Goal: Task Accomplishment & Management: Manage account settings

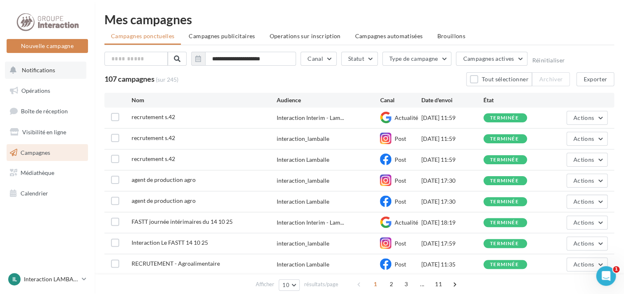
click at [33, 75] on button "Notifications" at bounding box center [45, 70] width 81 height 17
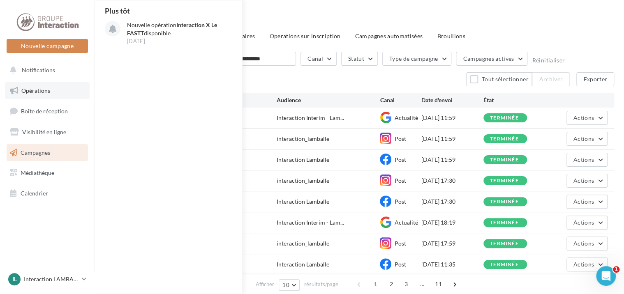
click at [33, 91] on span "Opérations" at bounding box center [35, 90] width 29 height 7
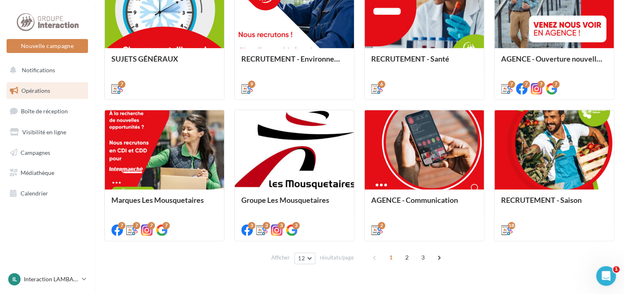
scroll to position [426, 0]
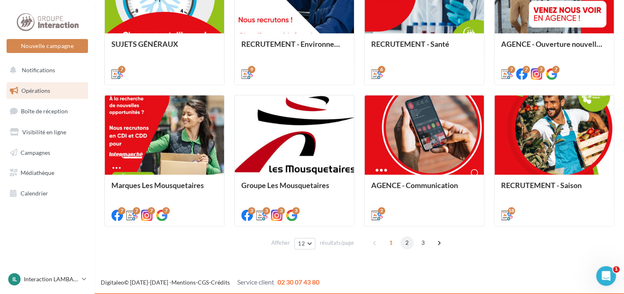
click at [407, 243] on span "2" at bounding box center [406, 242] width 13 height 13
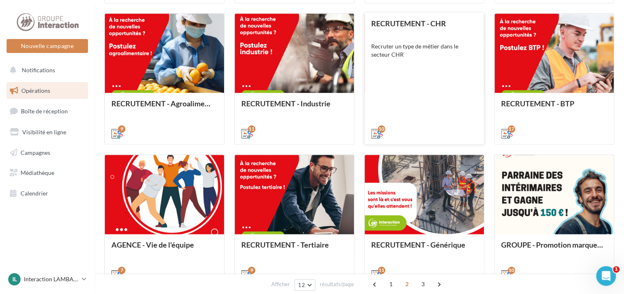
scroll to position [411, 0]
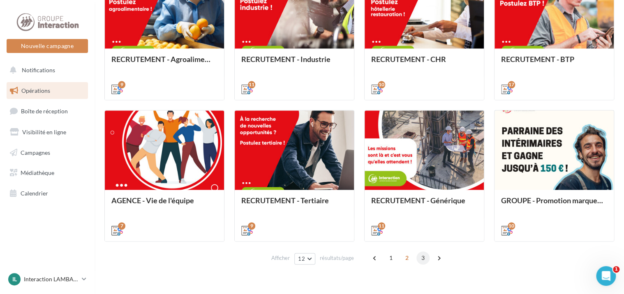
click at [423, 257] on span "3" at bounding box center [423, 258] width 13 height 13
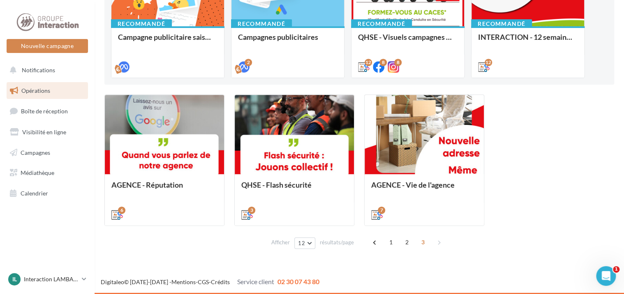
scroll to position [143, 0]
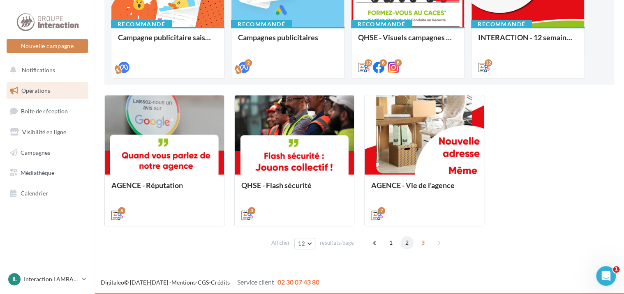
click at [404, 238] on span "2" at bounding box center [406, 242] width 13 height 13
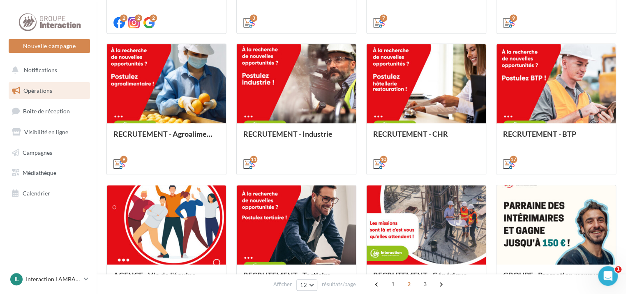
scroll to position [411, 0]
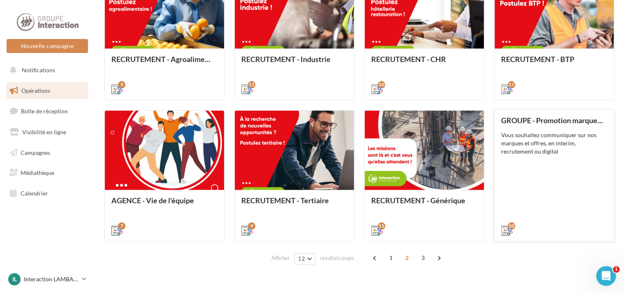
click at [551, 182] on div "GROUPE - Promotion marques et offres Vous souhaitez communiquer sur nos marques…" at bounding box center [554, 175] width 106 height 118
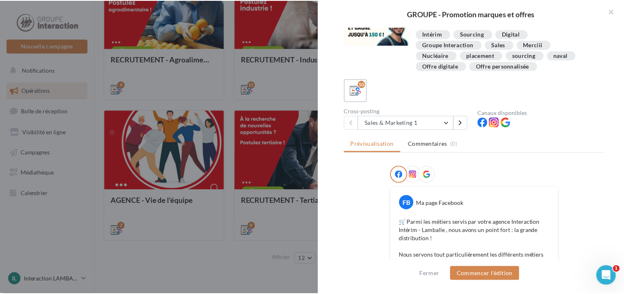
scroll to position [0, 0]
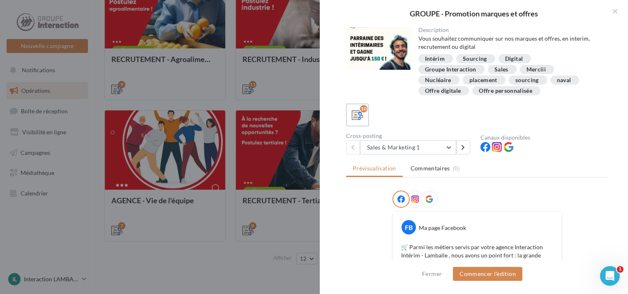
click at [374, 54] on div at bounding box center [379, 48] width 66 height 43
click at [613, 11] on button "button" at bounding box center [611, 12] width 33 height 25
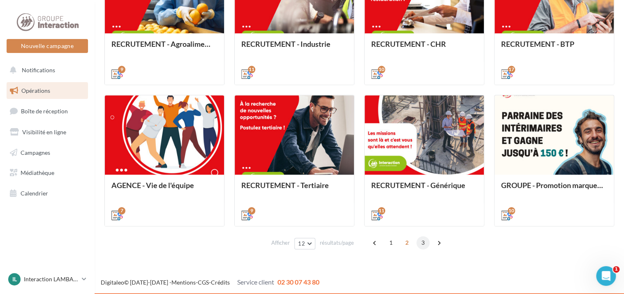
click at [420, 241] on span "3" at bounding box center [423, 242] width 13 height 13
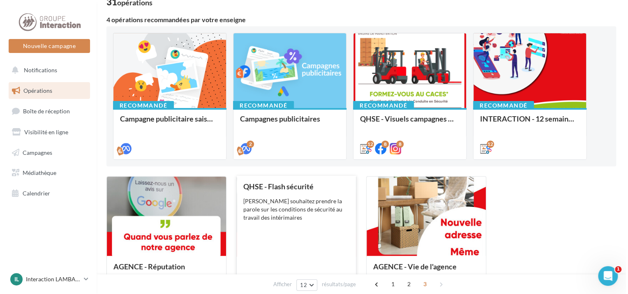
scroll to position [61, 0]
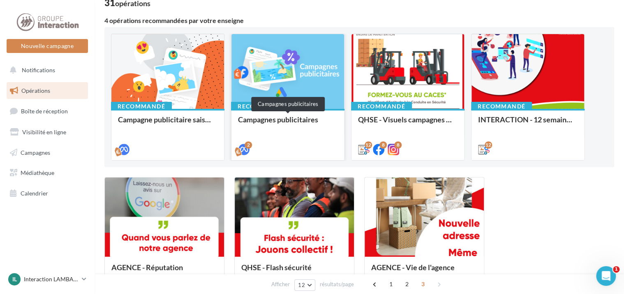
click at [276, 117] on div "Campagnes publicitaires" at bounding box center [288, 124] width 100 height 16
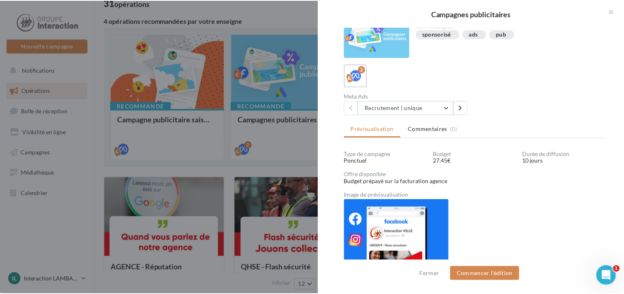
scroll to position [0, 0]
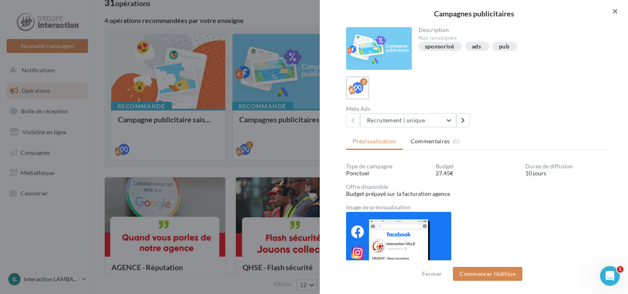
click at [614, 13] on button "button" at bounding box center [611, 12] width 33 height 25
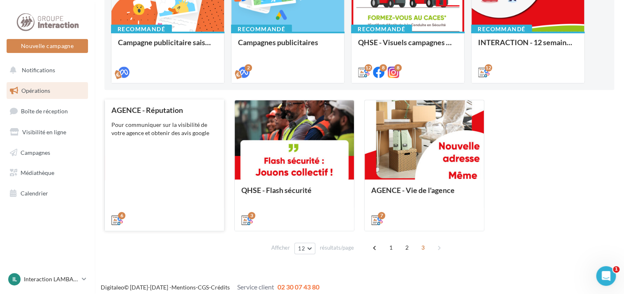
scroll to position [143, 0]
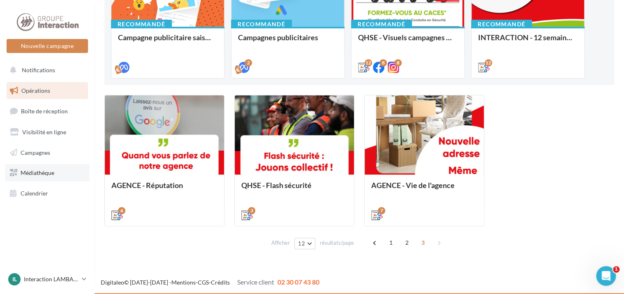
click at [42, 176] on span "Médiathèque" at bounding box center [38, 172] width 34 height 7
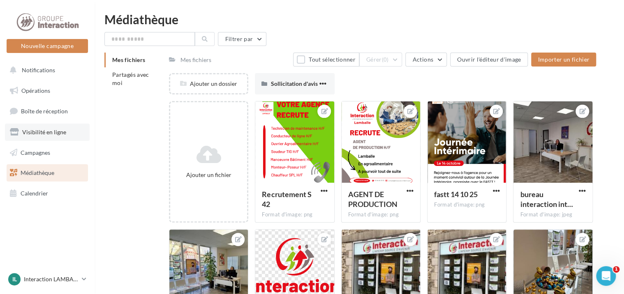
click at [35, 134] on span "Visibilité en ligne" at bounding box center [44, 132] width 44 height 7
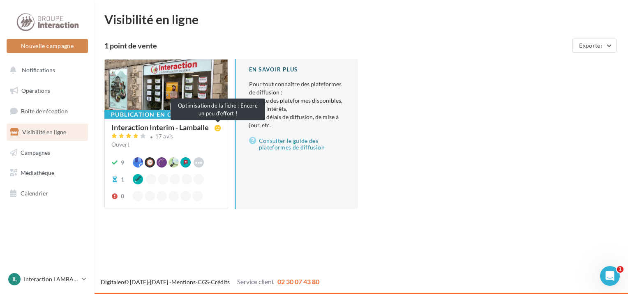
click at [217, 127] on icon at bounding box center [218, 128] width 7 height 7
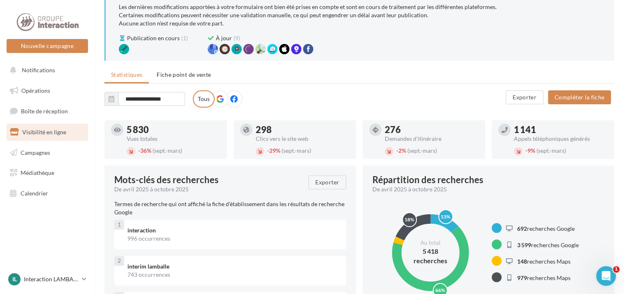
scroll to position [41, 0]
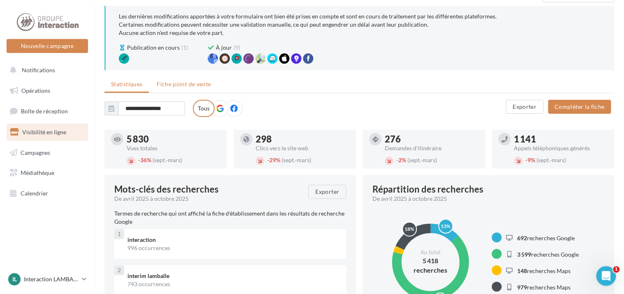
click at [181, 84] on span "Fiche point de vente" at bounding box center [184, 84] width 54 height 7
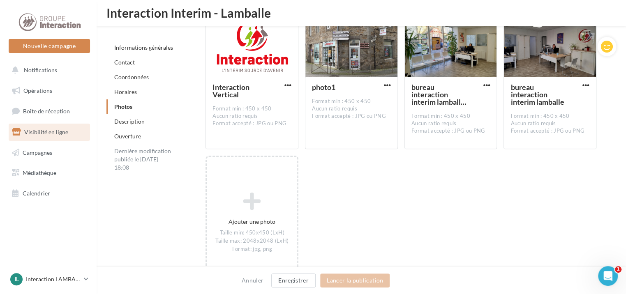
scroll to position [1746, 0]
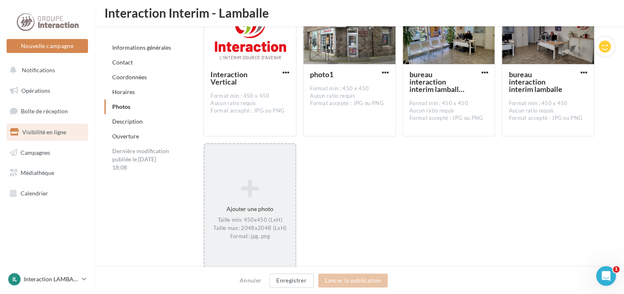
click at [236, 202] on div "Ajouter une photo Taille min: 450x450 (LxH) Taille max: 2048x2048 (LxH) Format:…" at bounding box center [250, 210] width 90 height 69
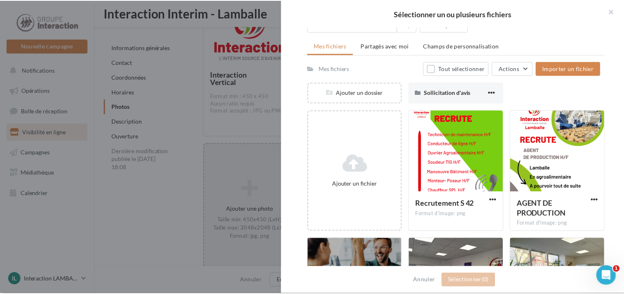
scroll to position [82, 0]
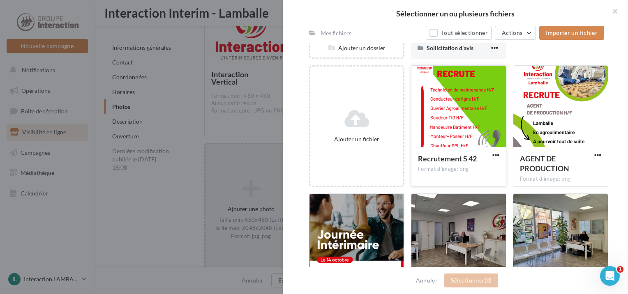
click at [471, 125] on div at bounding box center [459, 107] width 95 height 82
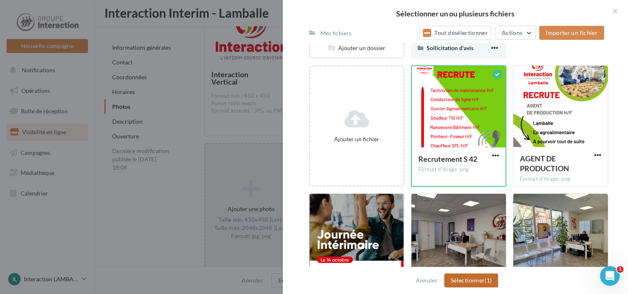
click at [481, 282] on button "Sélectionner (1)" at bounding box center [471, 281] width 54 height 14
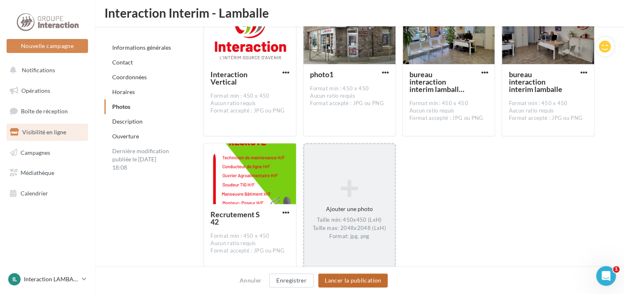
click at [359, 283] on button "Lancer la publication" at bounding box center [352, 281] width 69 height 14
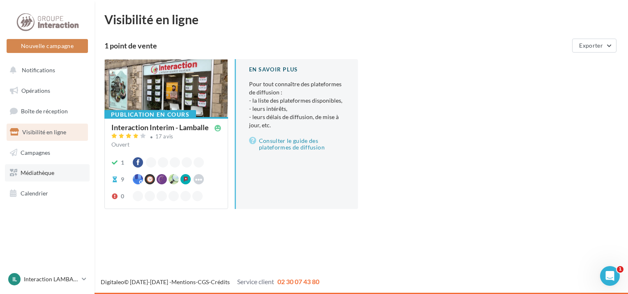
click at [32, 173] on span "Médiathèque" at bounding box center [38, 172] width 34 height 7
